Goal: Task Accomplishment & Management: Complete application form

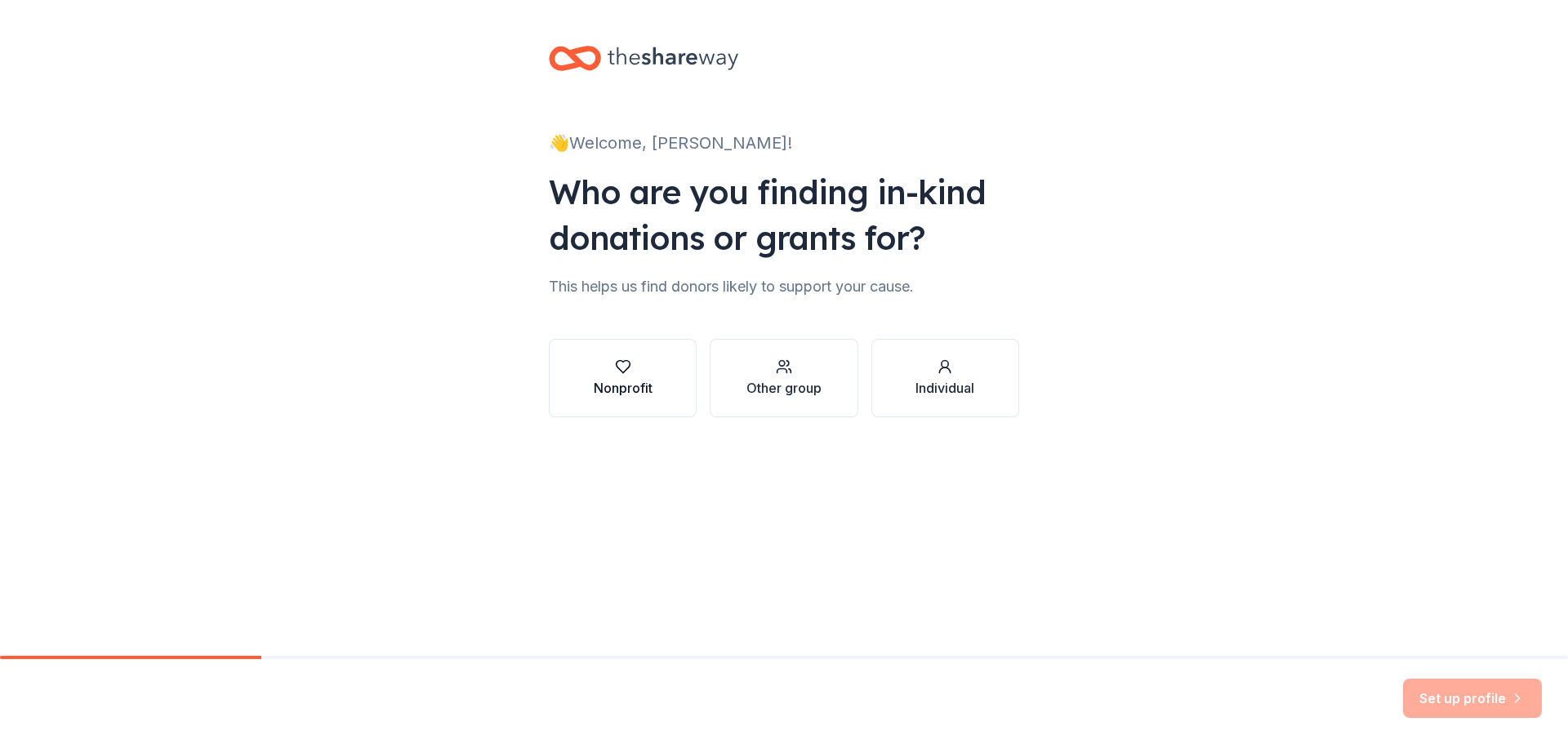
click at [641, 376] on div "Nonprofit" at bounding box center [623, 378] width 59 height 39
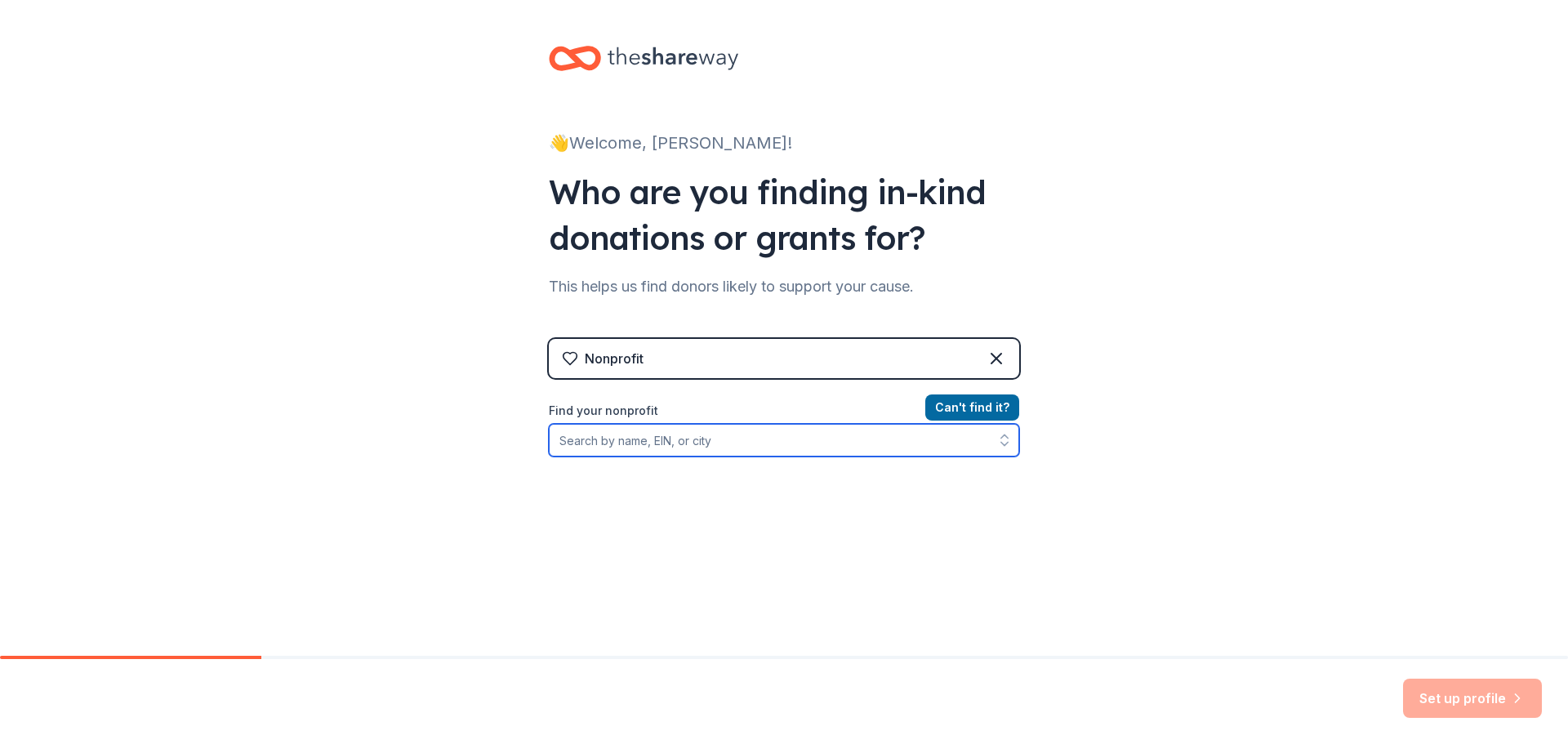
click at [829, 447] on input "Find your nonprofit" at bounding box center [784, 440] width 470 height 32
type input "Women's wilderness"
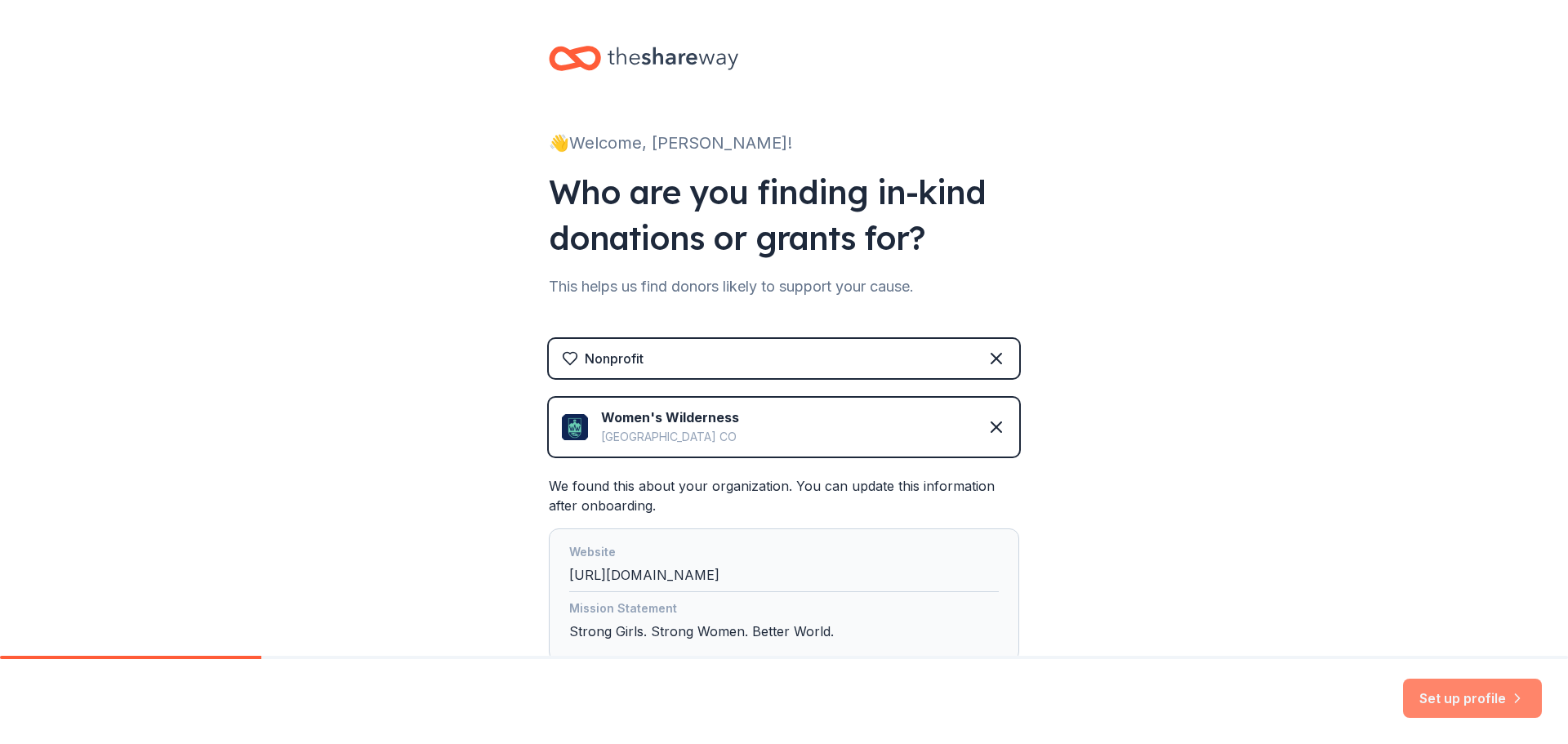
click at [1480, 697] on button "Set up profile" at bounding box center [1472, 698] width 139 height 39
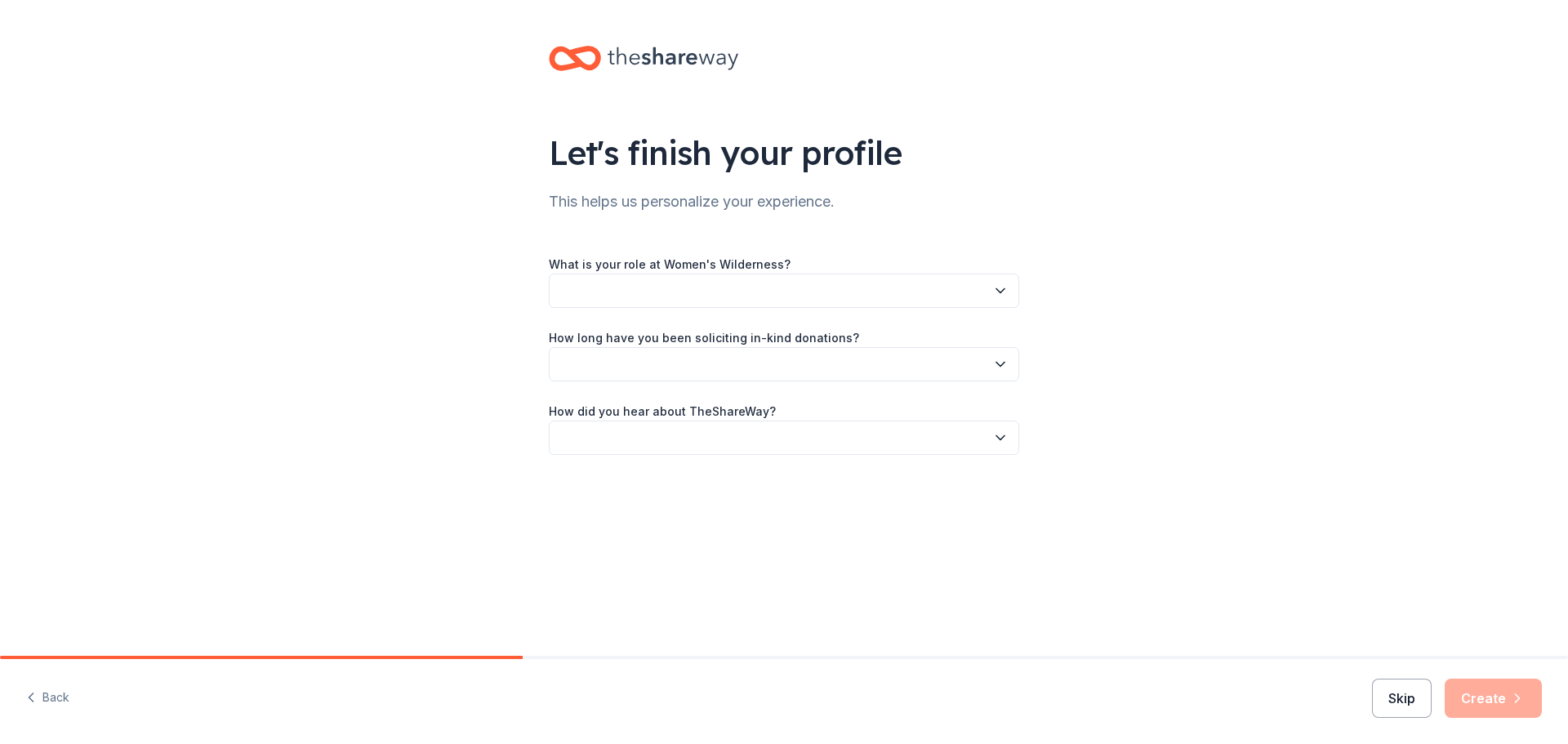
click at [1398, 699] on button "Skip" at bounding box center [1402, 698] width 60 height 39
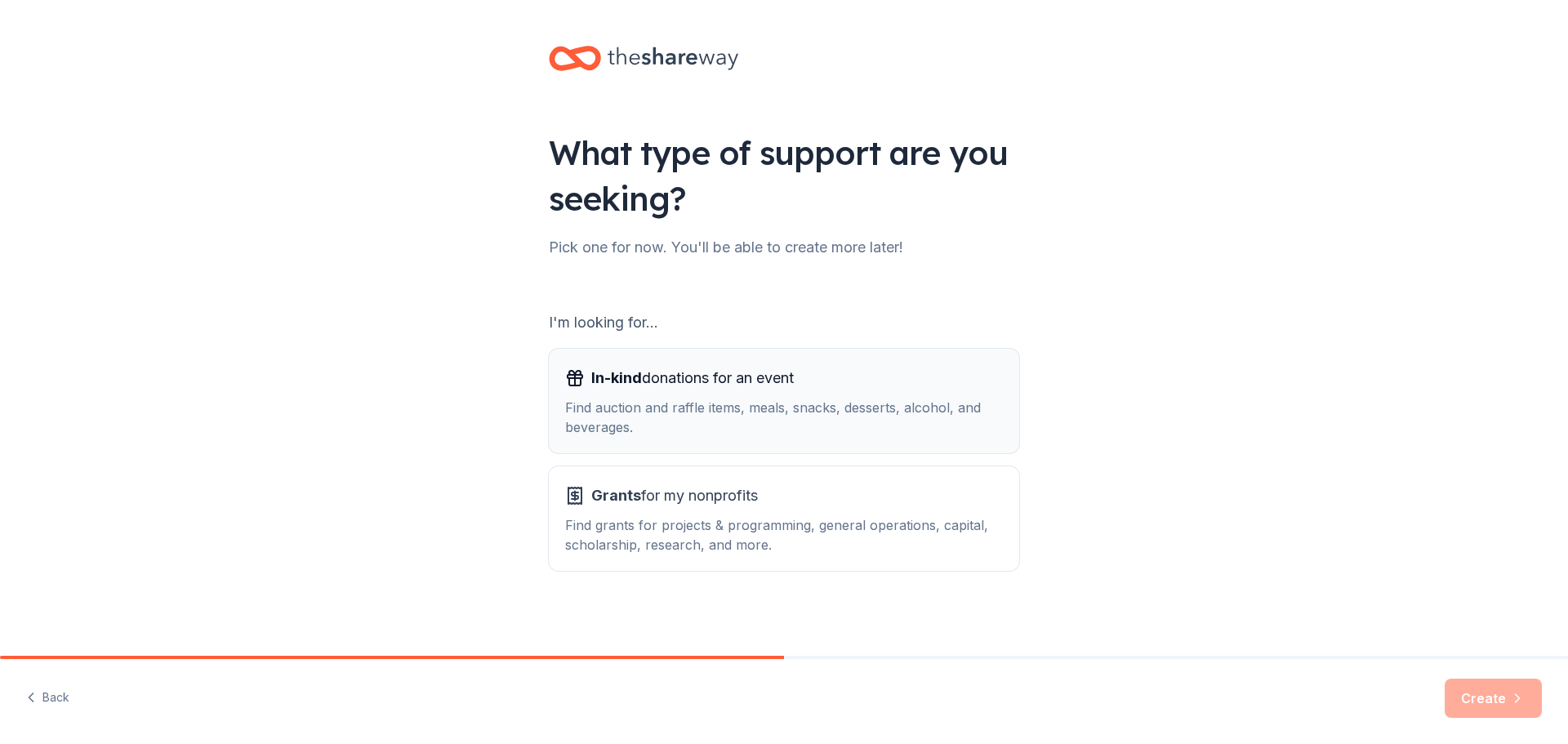
click at [765, 405] on div "Find auction and raffle items, meals, snacks, desserts, alcohol, and beverages." at bounding box center [784, 417] width 438 height 39
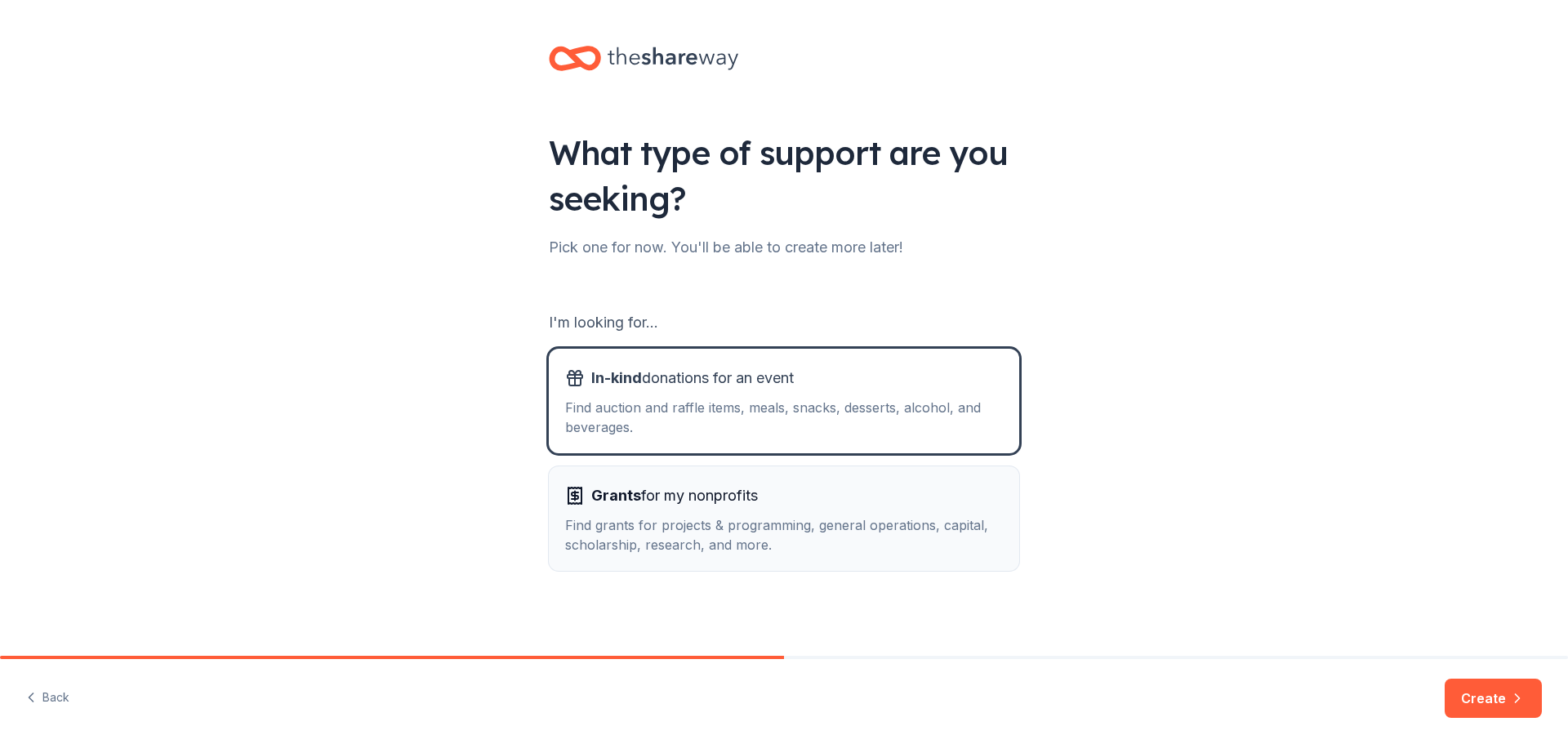
click at [917, 528] on div "Find grants for projects & programming, general operations, capital, scholarshi…" at bounding box center [784, 534] width 438 height 39
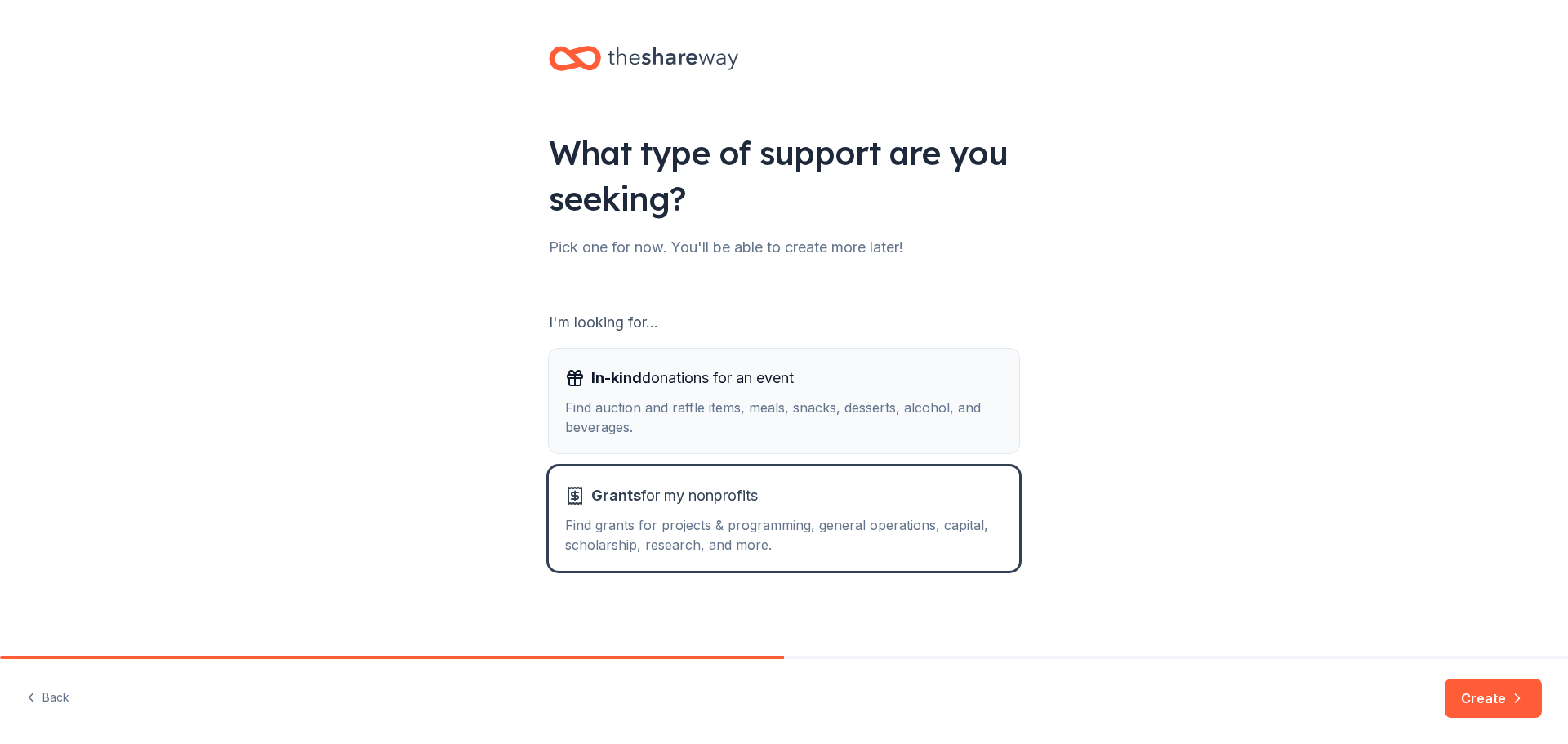
click at [912, 421] on div "Find auction and raffle items, meals, snacks, desserts, alcohol, and beverages." at bounding box center [784, 417] width 438 height 39
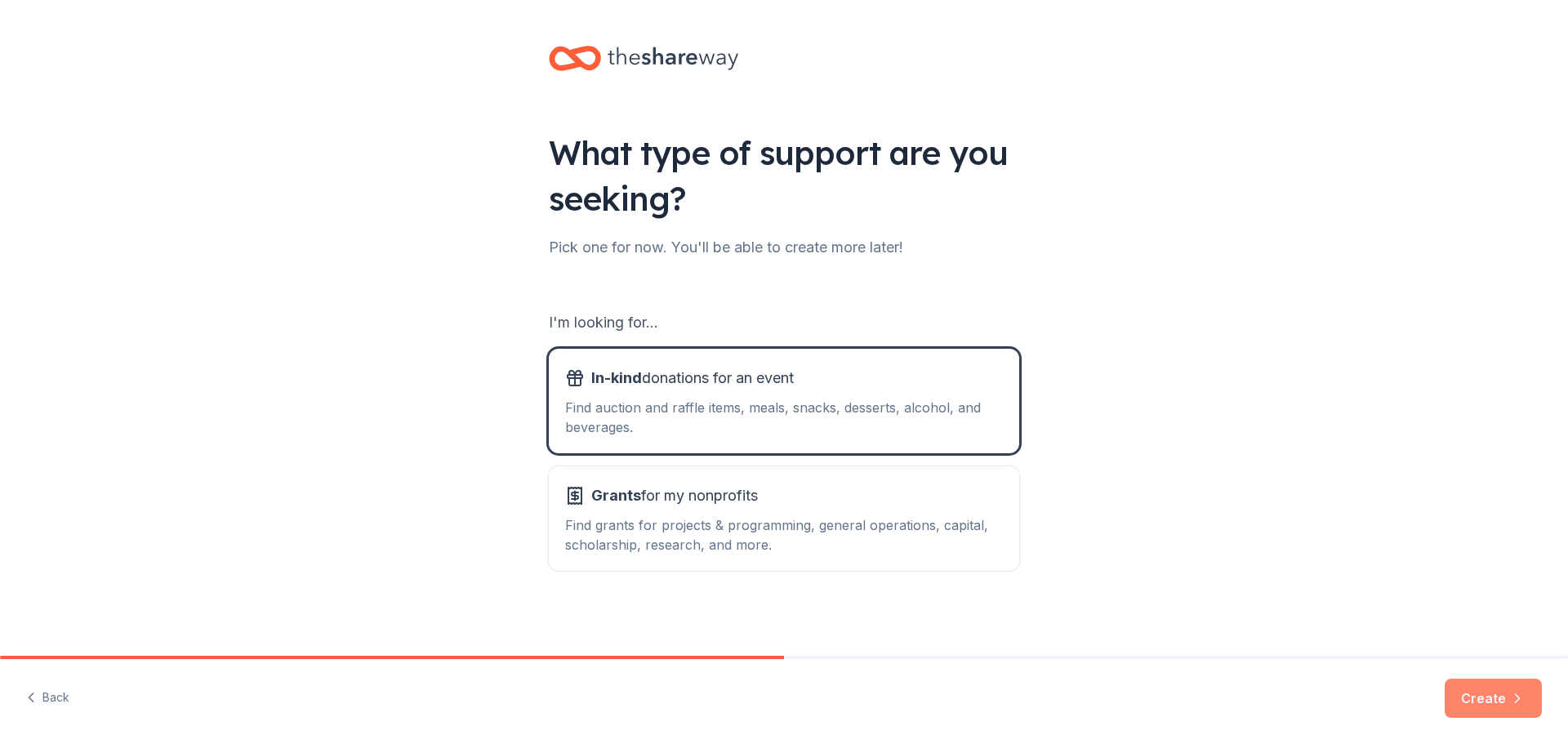
click at [1489, 692] on button "Create" at bounding box center [1493, 698] width 97 height 39
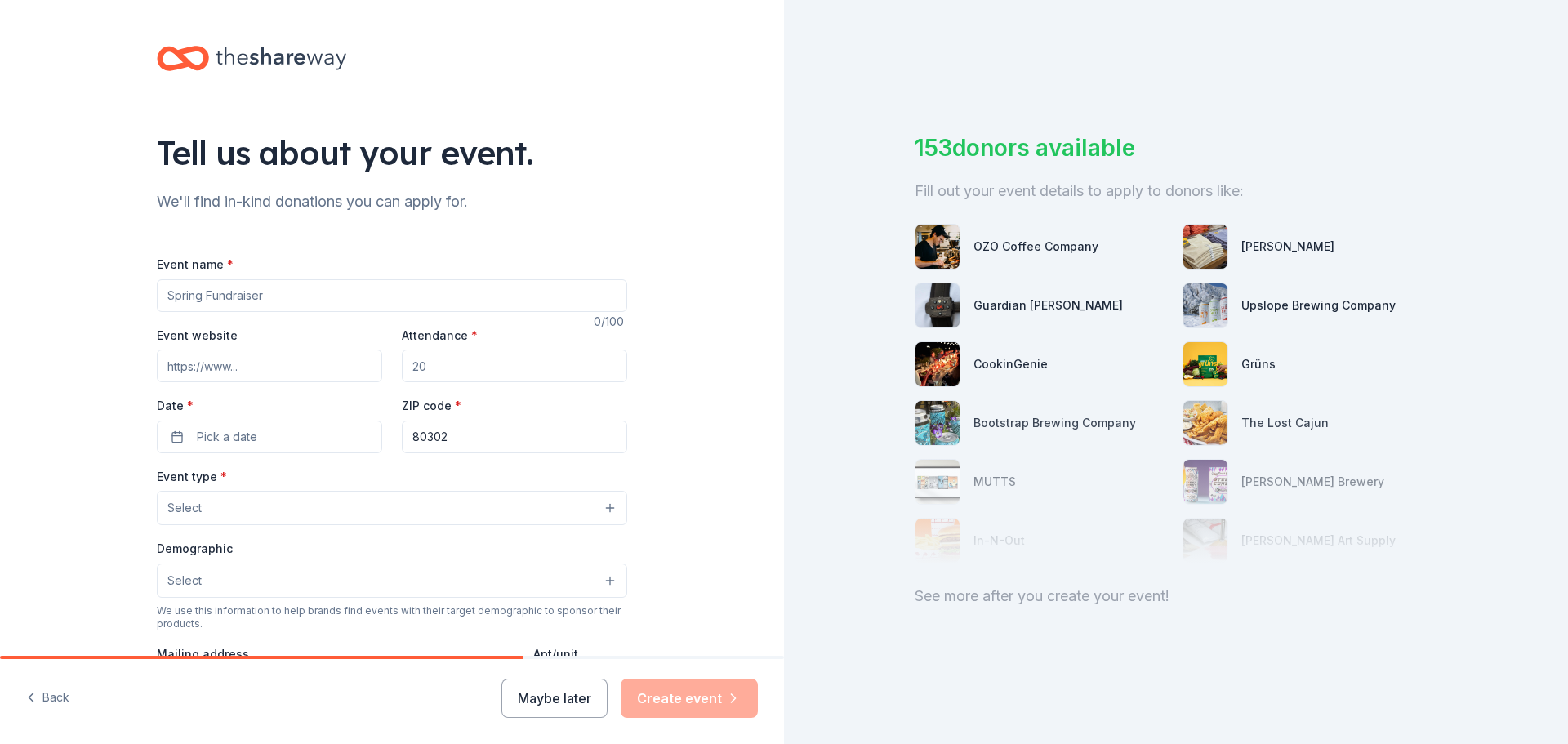
click at [259, 301] on input "Event name *" at bounding box center [391, 295] width 470 height 32
click at [534, 697] on button "Maybe later" at bounding box center [555, 698] width 106 height 39
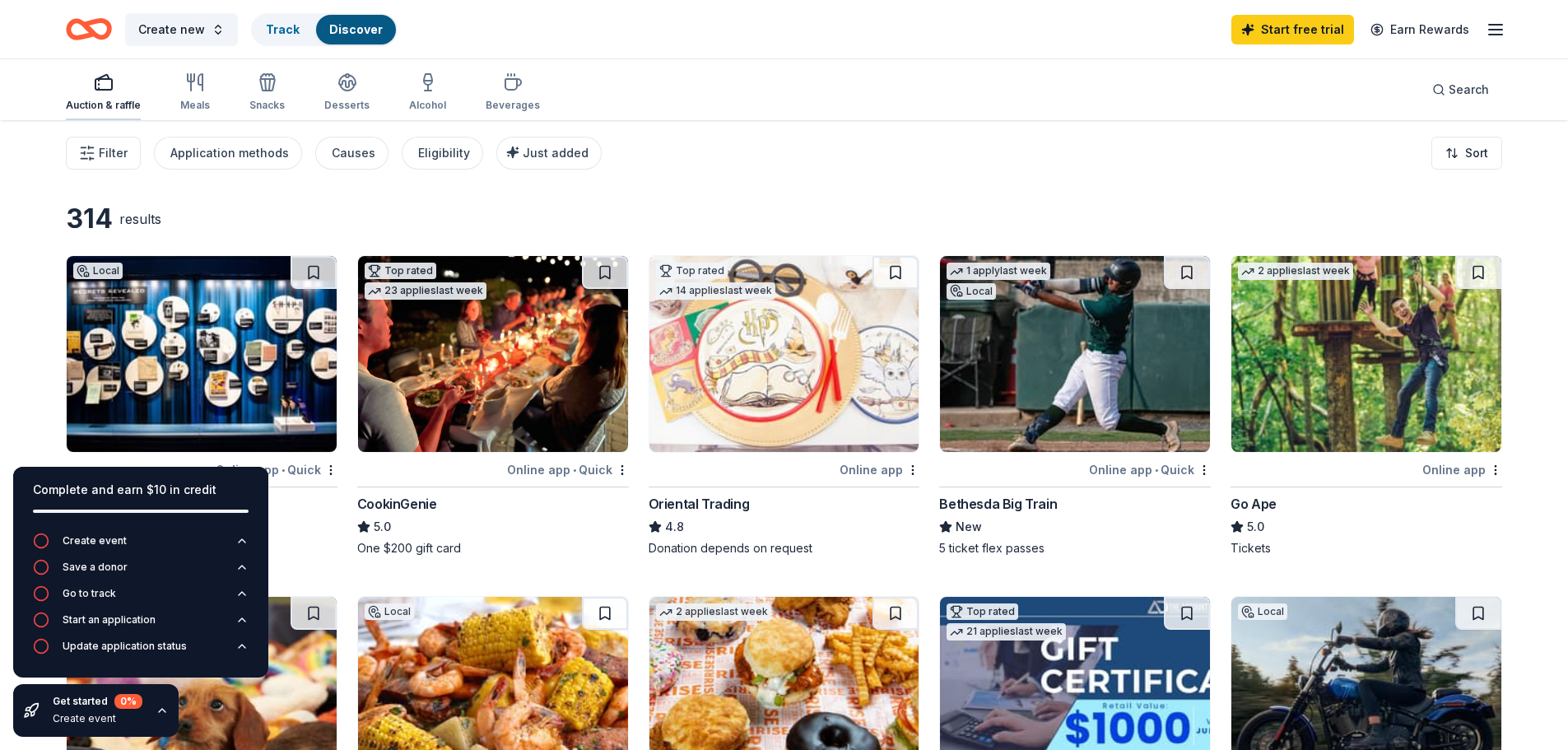
click at [124, 88] on div "button" at bounding box center [103, 82] width 75 height 20
click at [183, 32] on span "Create new" at bounding box center [172, 30] width 67 height 20
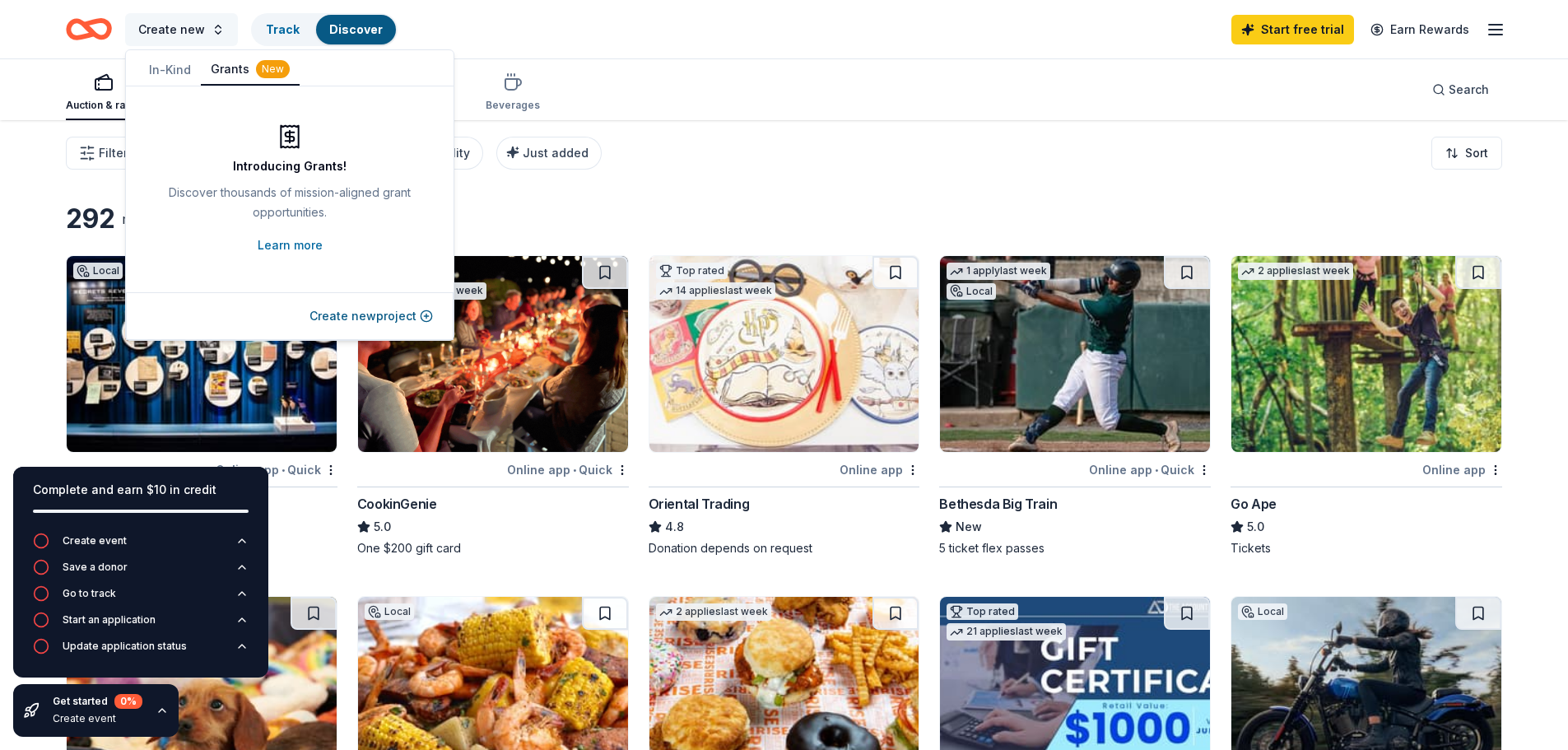
click at [183, 32] on span "Create new" at bounding box center [172, 30] width 67 height 20
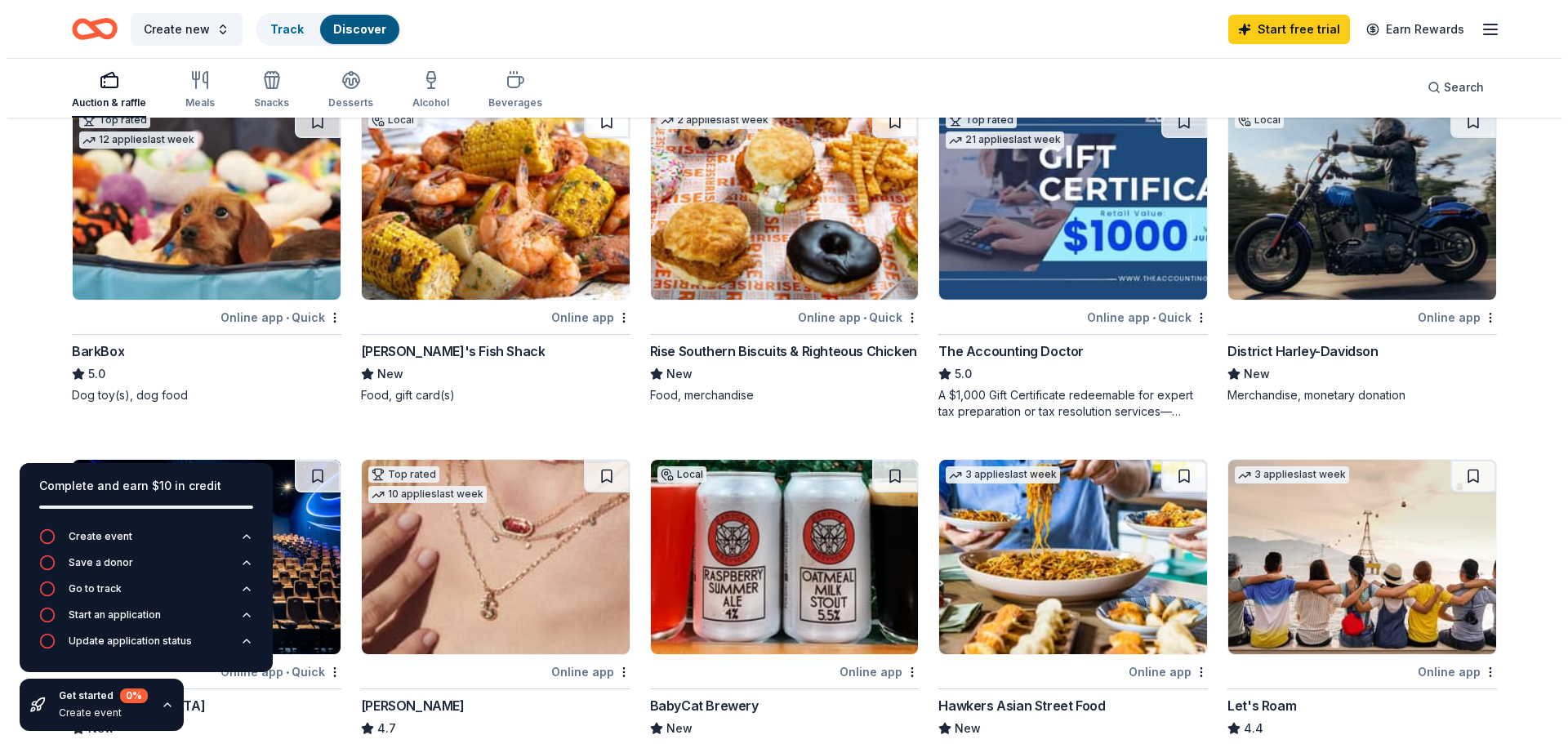
scroll to position [488, 0]
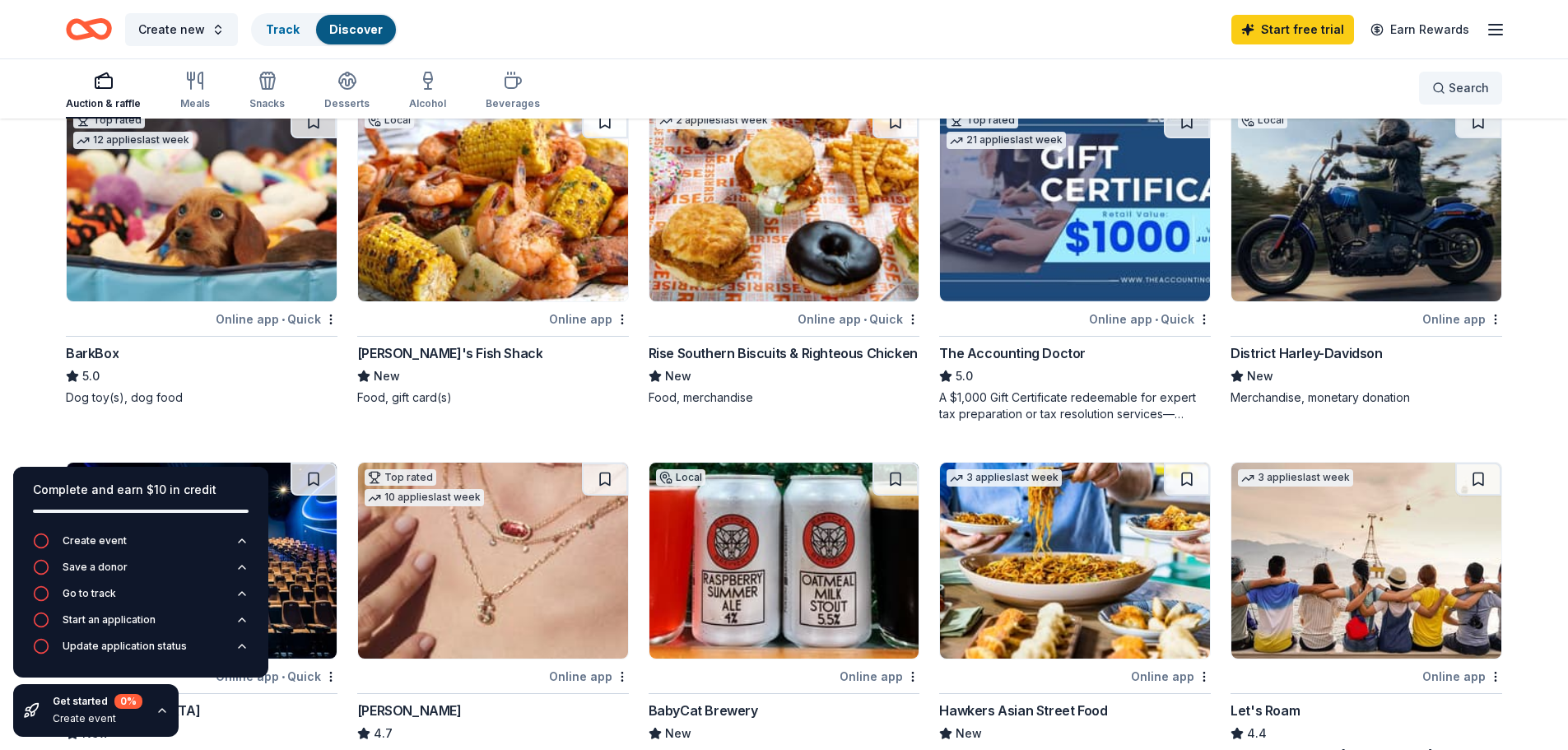
click at [1433, 83] on button "Search" at bounding box center [1461, 87] width 83 height 33
